Goal: Information Seeking & Learning: Learn about a topic

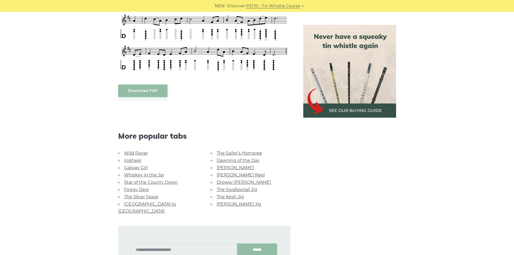
scroll to position [297, 0]
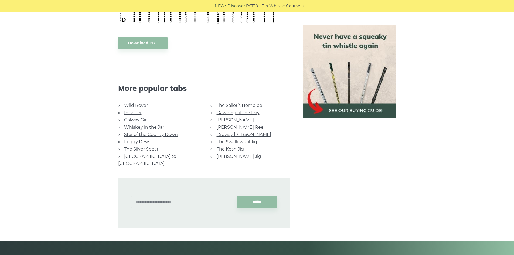
click at [143, 139] on link "Foggy Dew" at bounding box center [136, 141] width 25 height 5
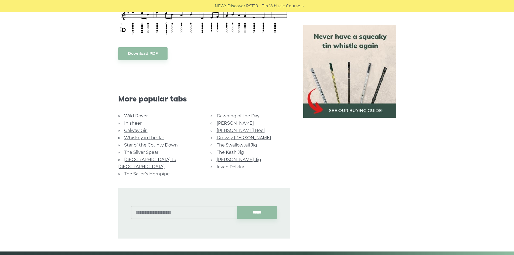
scroll to position [297, 0]
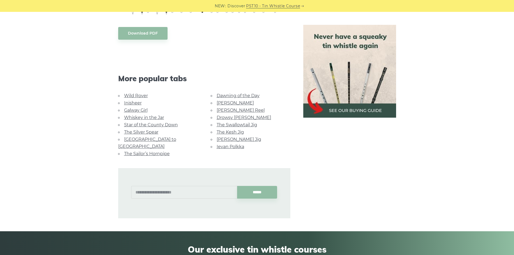
click at [222, 113] on li "[PERSON_NAME] Reel" at bounding box center [251, 110] width 80 height 7
click at [223, 113] on li "[PERSON_NAME] Reel" at bounding box center [251, 110] width 80 height 7
click at [224, 111] on link "[PERSON_NAME] Reel" at bounding box center [241, 110] width 48 height 5
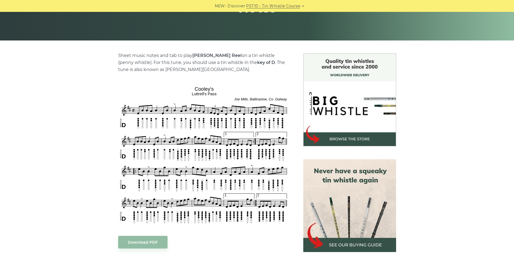
scroll to position [108, 0]
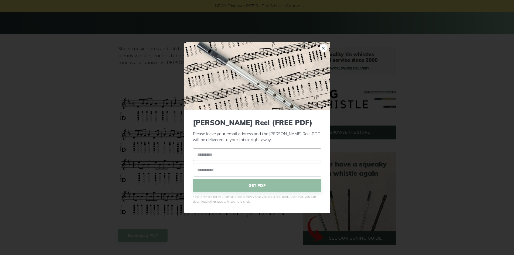
drag, startPoint x: 193, startPoint y: 89, endPoint x: 203, endPoint y: 86, distance: 10.8
click at [323, 47] on link "×" at bounding box center [324, 48] width 8 height 8
